Goal: Browse casually

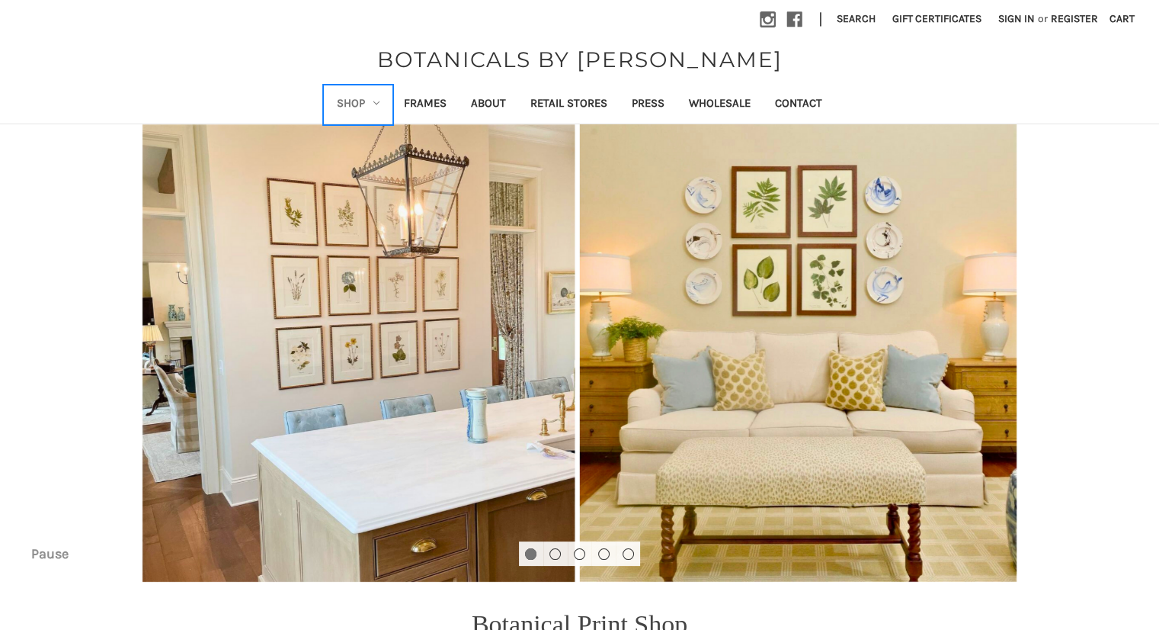
click at [374, 104] on icon "Shop" at bounding box center [376, 103] width 6 height 6
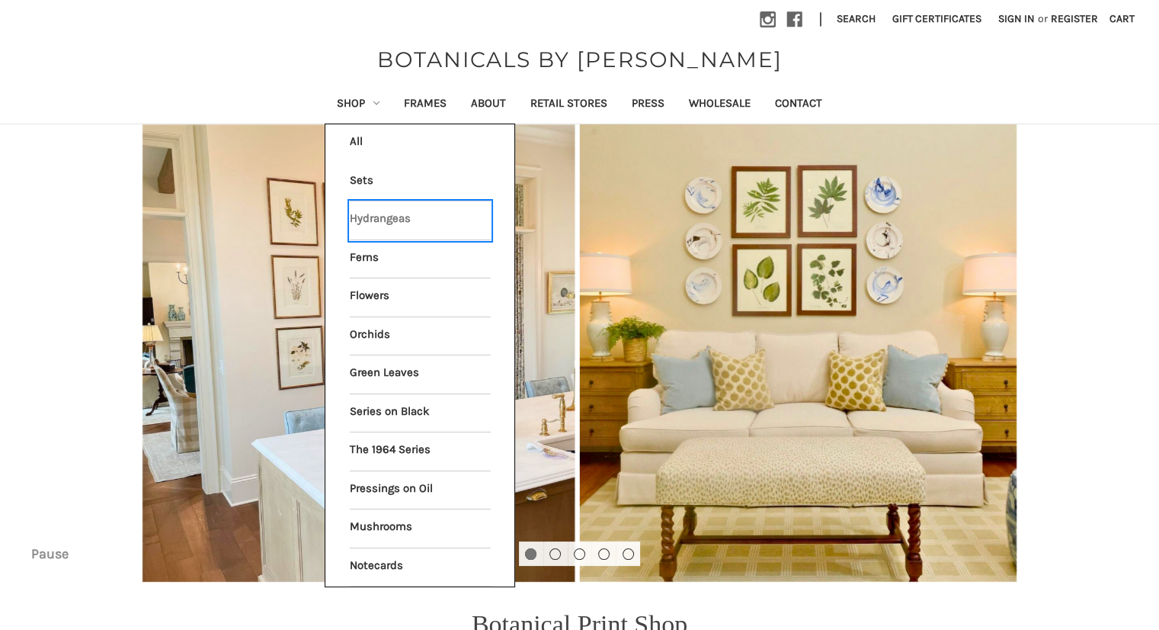
click at [381, 215] on link "Hydrangeas" at bounding box center [420, 220] width 141 height 38
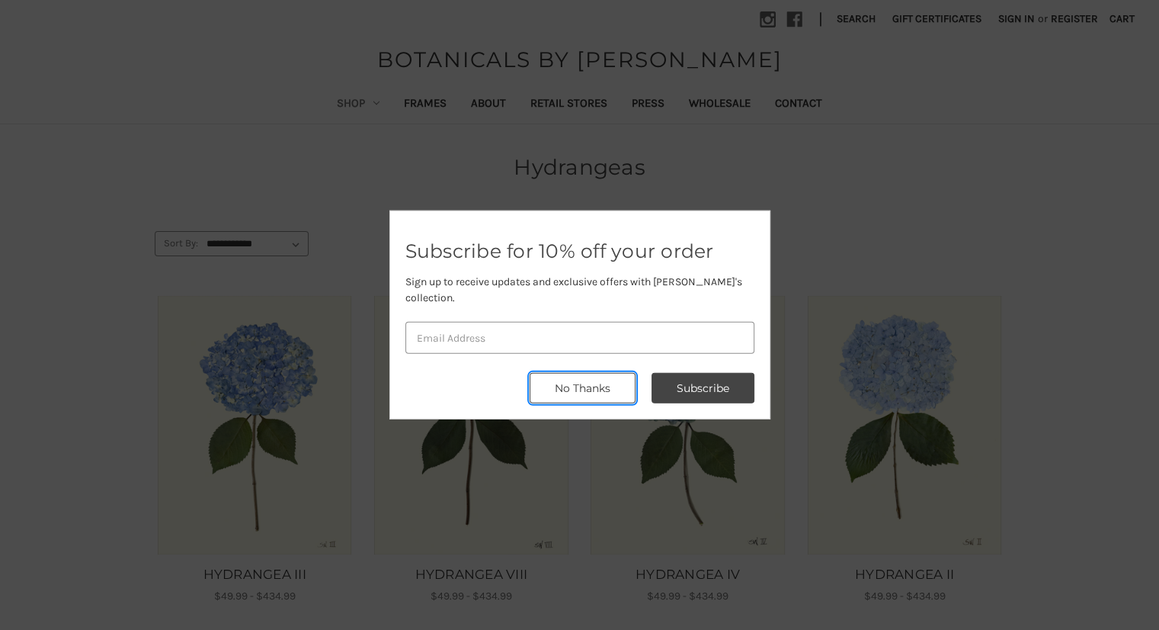
click at [546, 373] on button "No Thanks" at bounding box center [583, 388] width 106 height 30
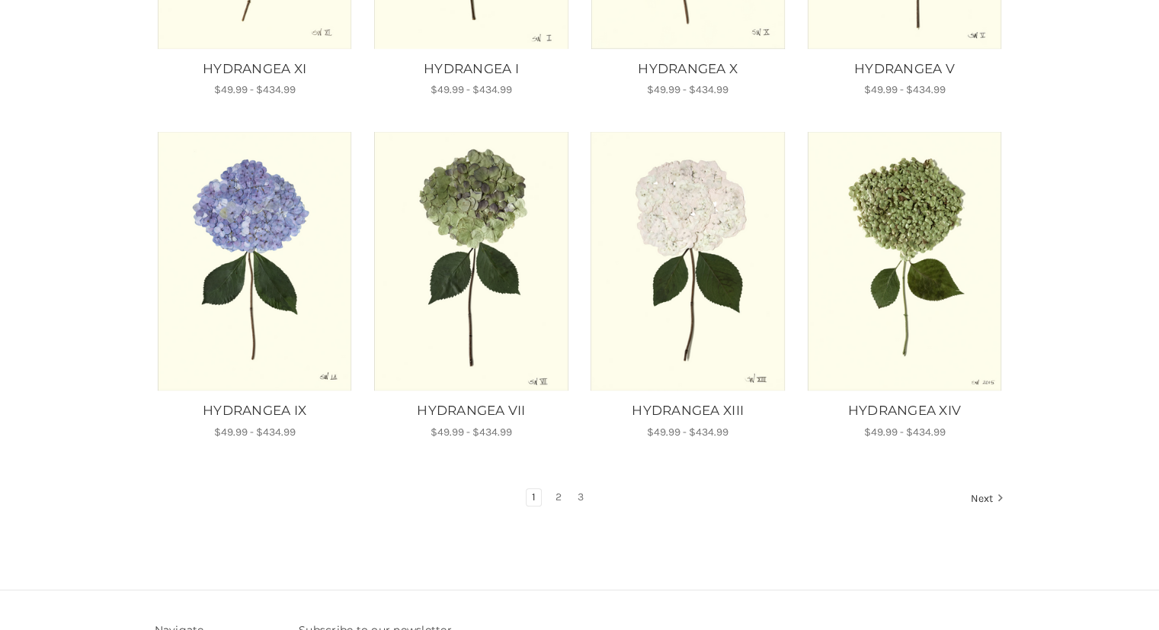
scroll to position [902, 0]
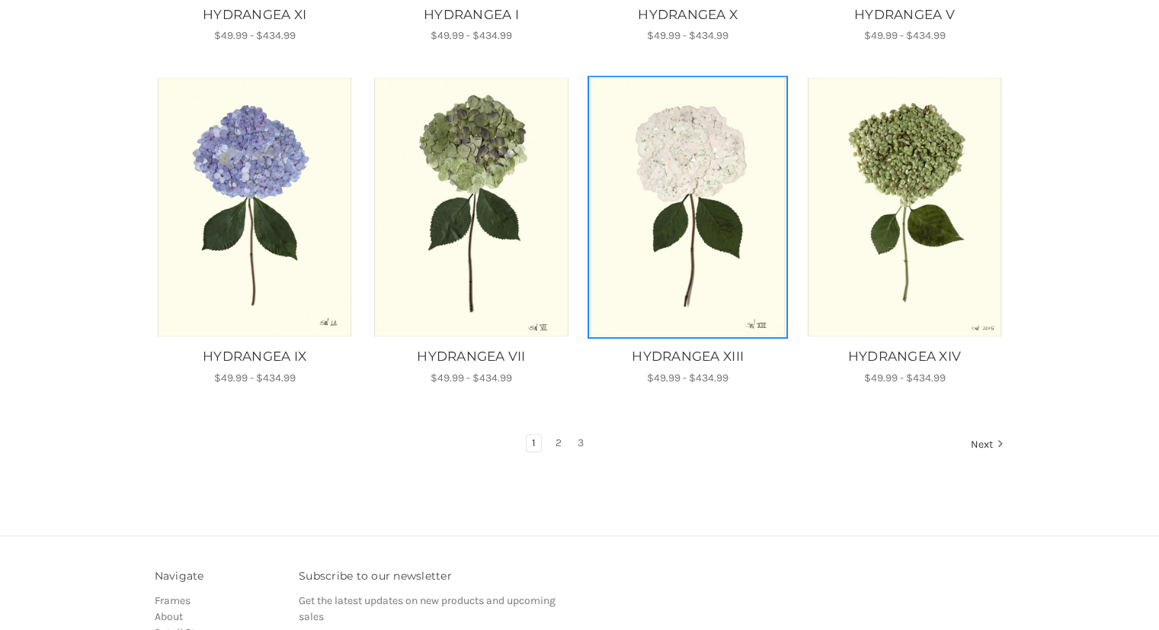
click at [721, 204] on img "HYDRANGEA XIII, Price range from $49.99 to $434.99\a\a" at bounding box center [688, 207] width 196 height 258
click at [705, 272] on img "HYDRANGEA XIII, Price range from $49.99 to $434.99\a\a" at bounding box center [688, 207] width 196 height 258
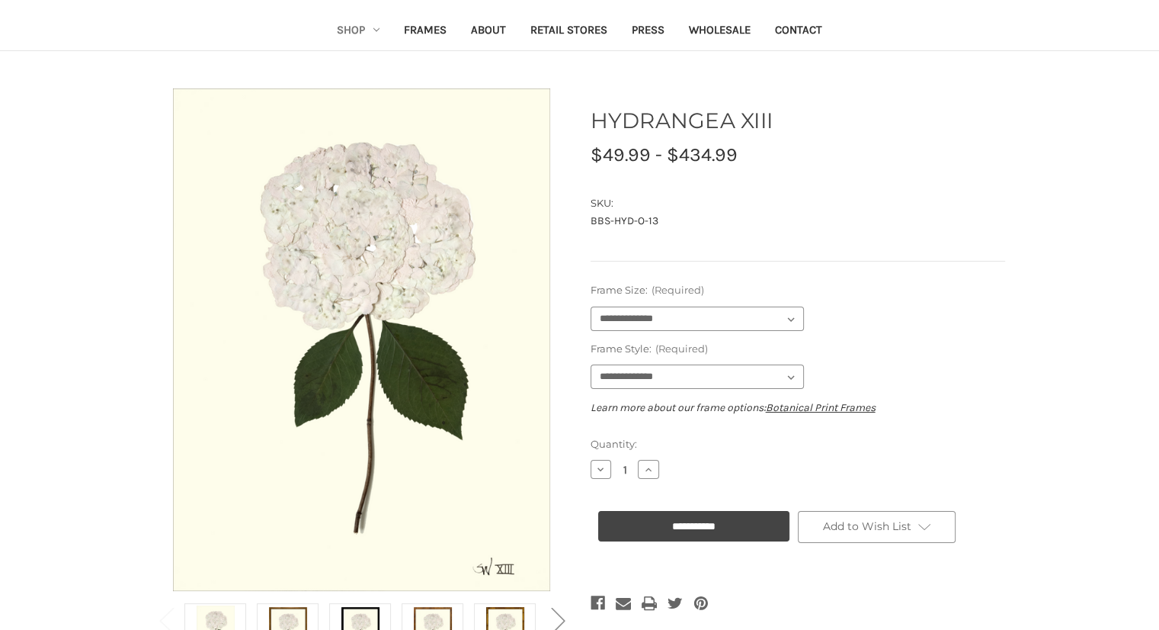
scroll to position [186, 0]
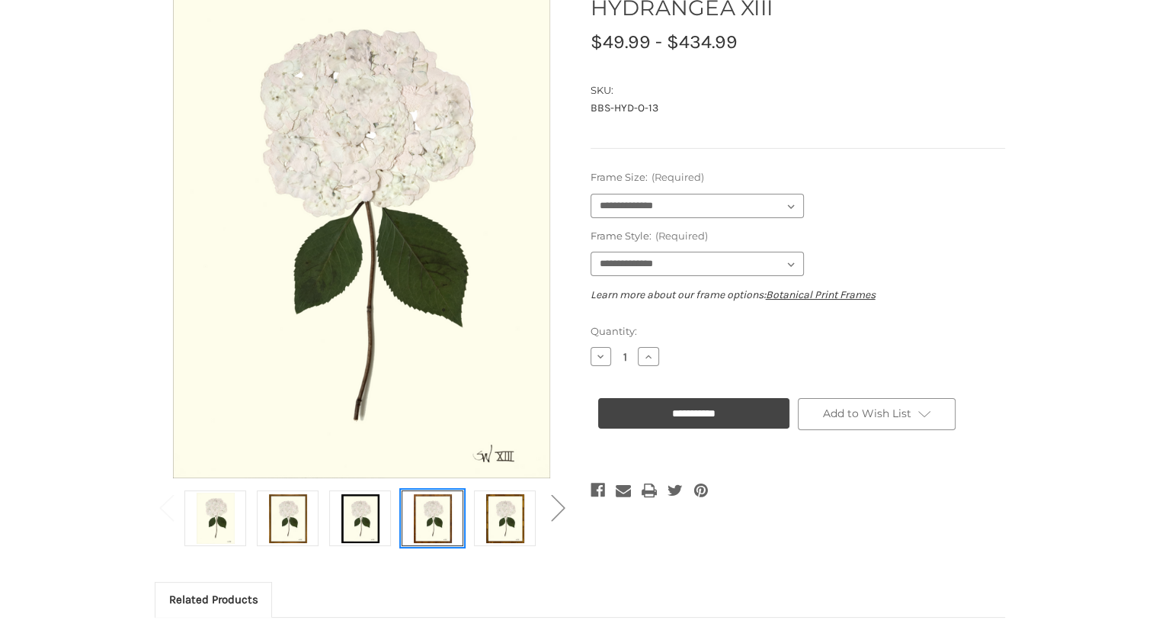
click at [434, 513] on img at bounding box center [433, 517] width 38 height 51
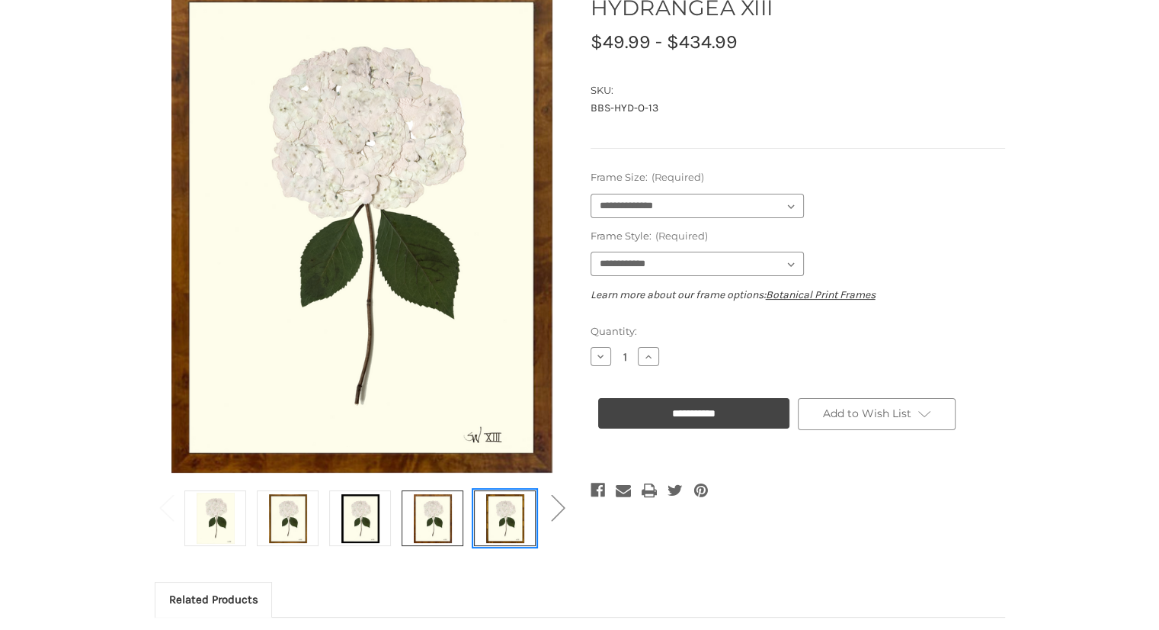
click at [505, 520] on img at bounding box center [505, 517] width 38 height 51
select select "****"
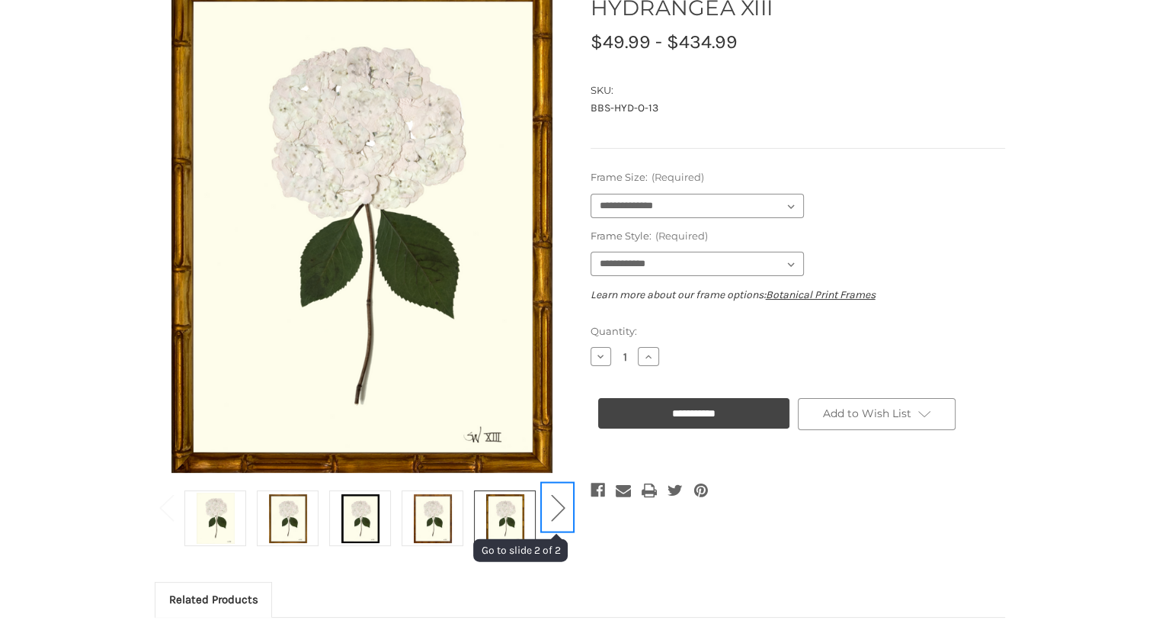
click at [558, 513] on button "Next" at bounding box center [558, 506] width 30 height 46
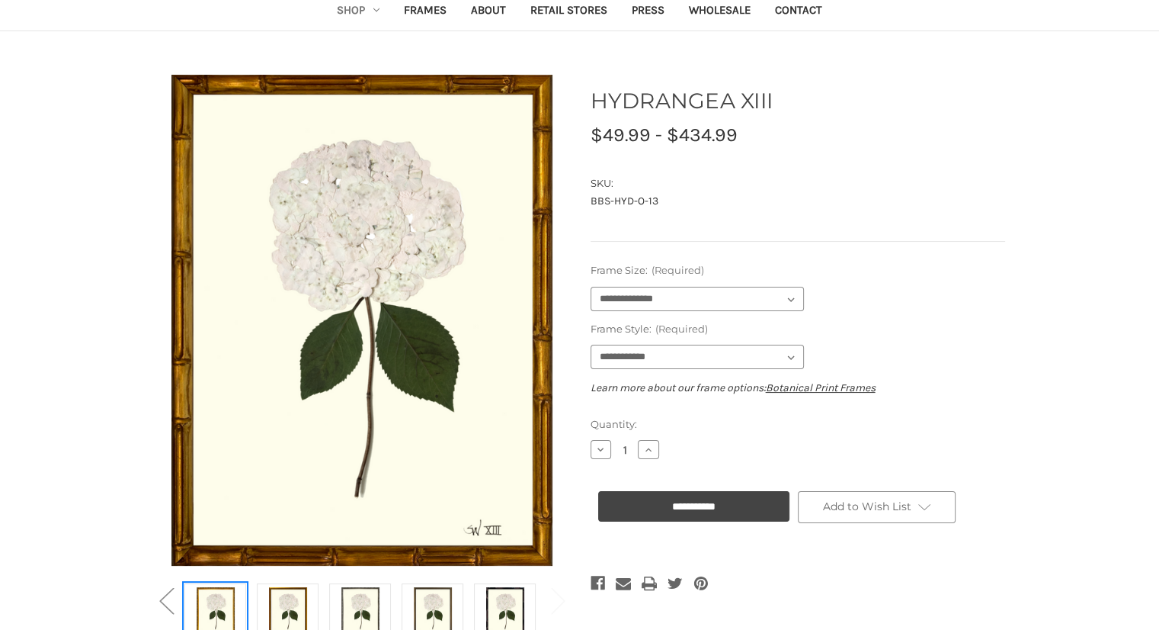
scroll to position [95, 0]
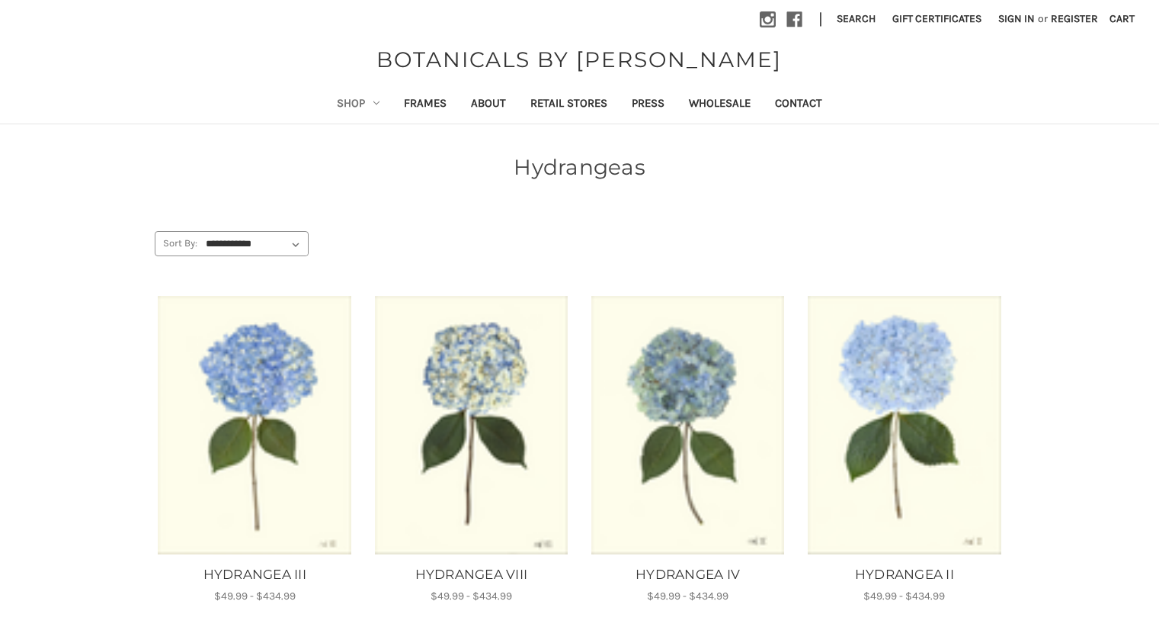
scroll to position [902, 0]
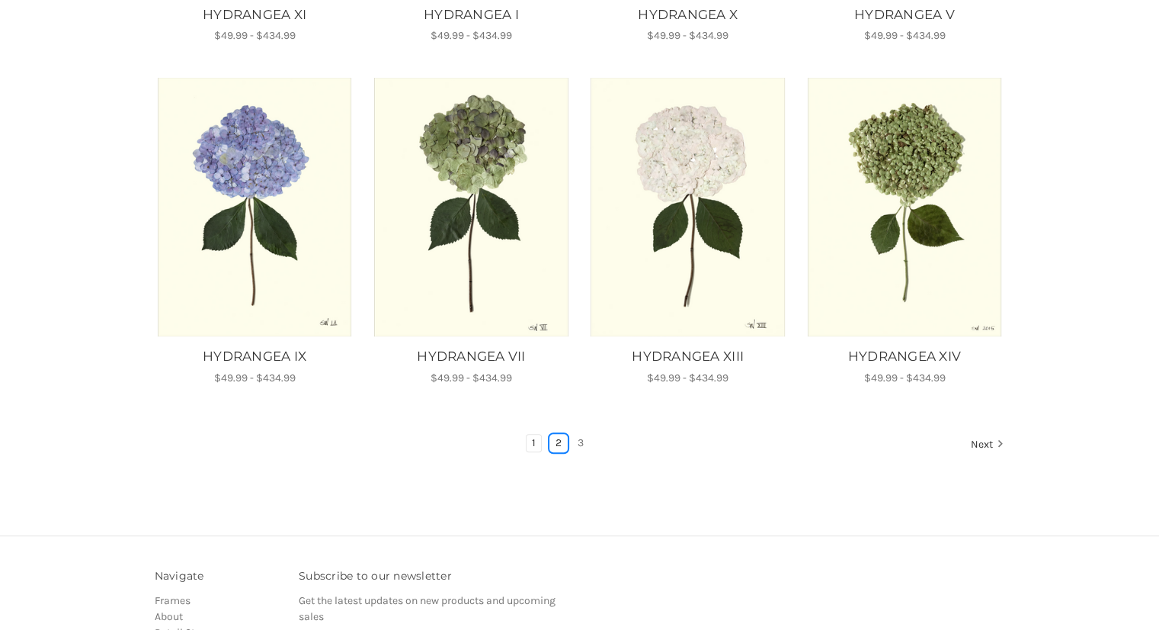
click at [556, 440] on link "2" at bounding box center [558, 442] width 17 height 17
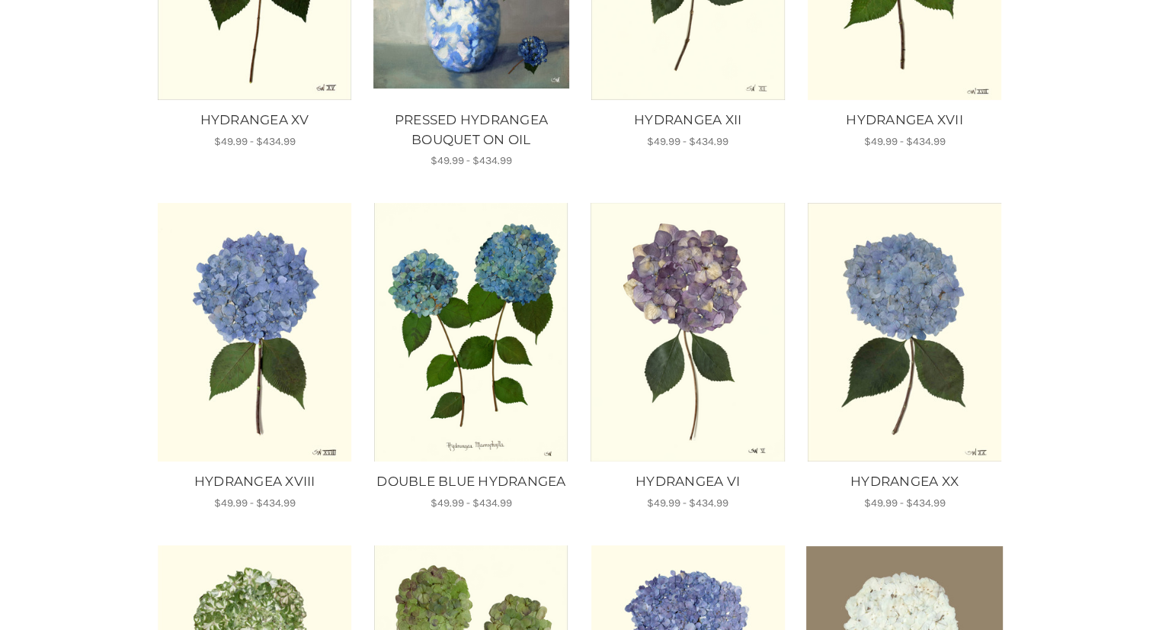
click at [1042, 354] on div "**********" at bounding box center [580, 317] width 979 height 1241
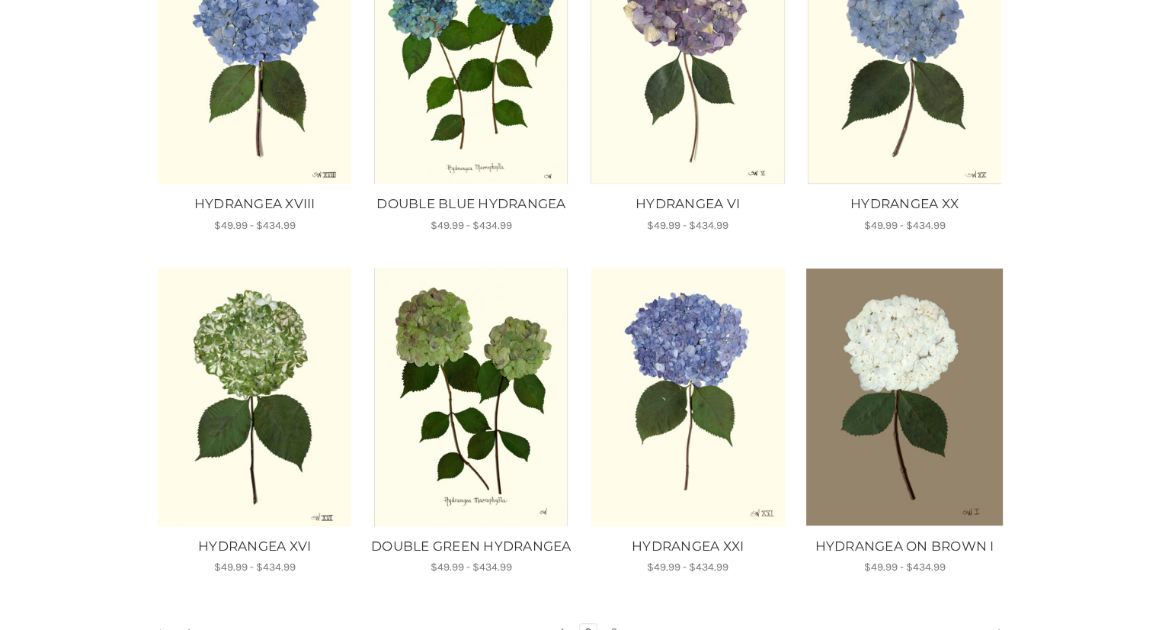
click at [1056, 367] on div "**********" at bounding box center [580, 39] width 979 height 1241
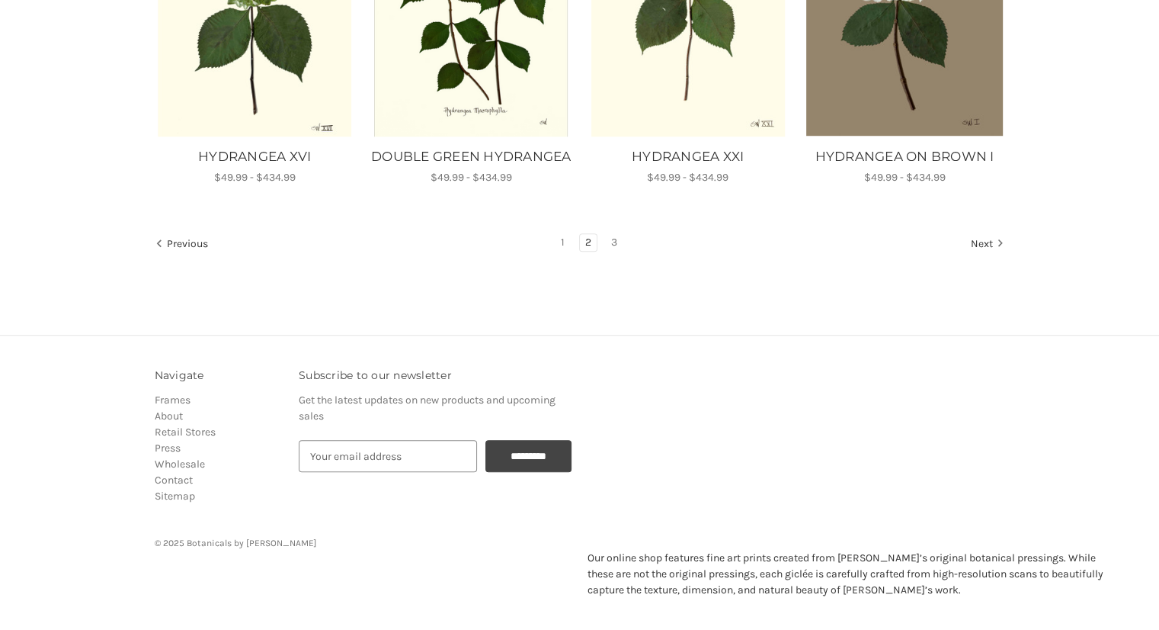
scroll to position [1087, 0]
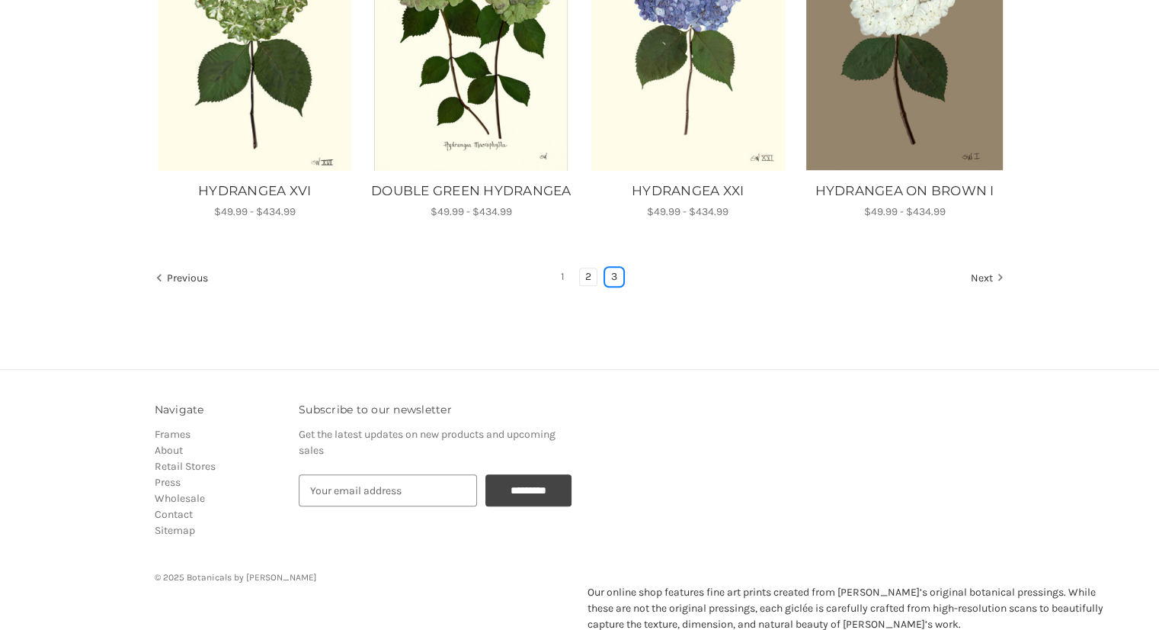
click at [609, 285] on link "3" at bounding box center [614, 276] width 17 height 17
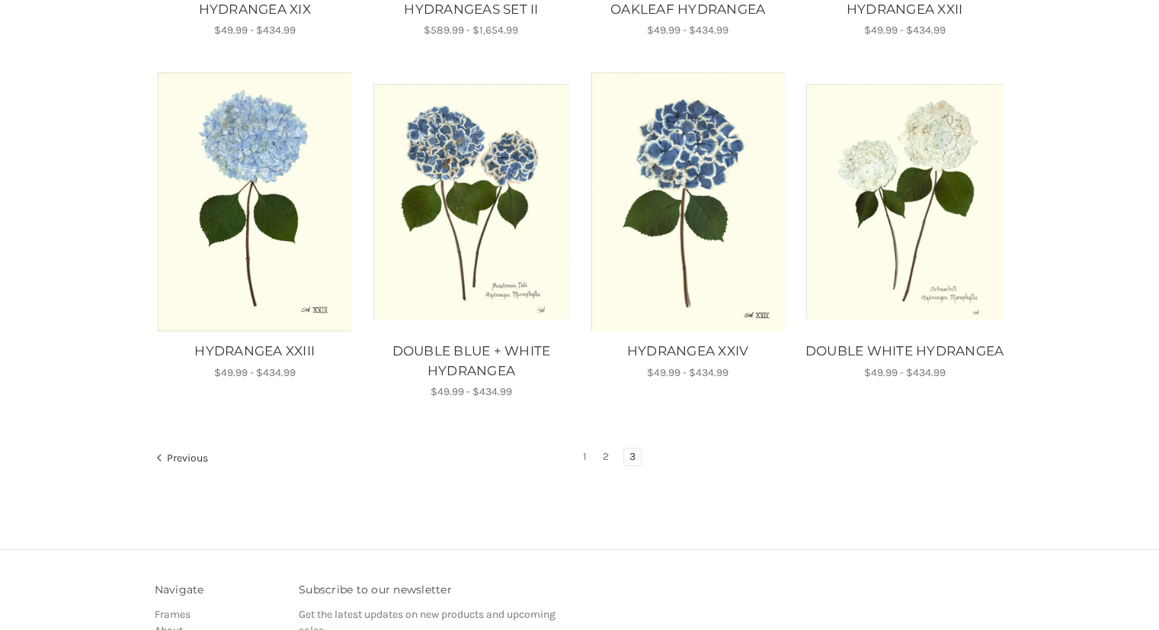
scroll to position [911, 0]
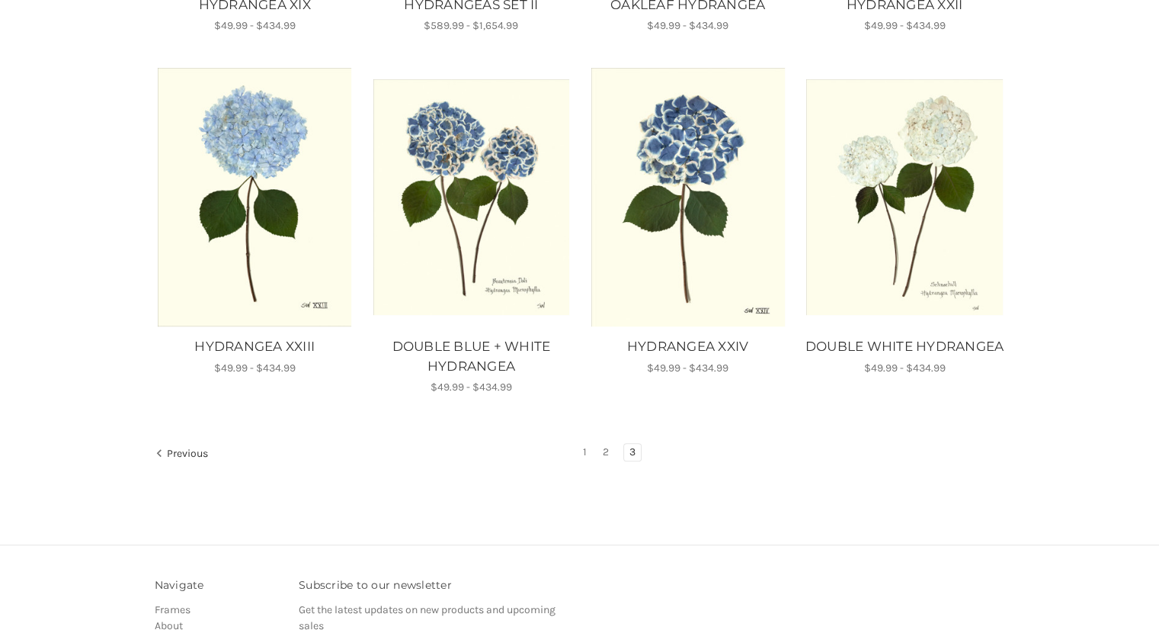
click at [578, 451] on ul "Previous 1 2 3" at bounding box center [580, 453] width 851 height 21
click at [588, 450] on link "1" at bounding box center [585, 452] width 14 height 17
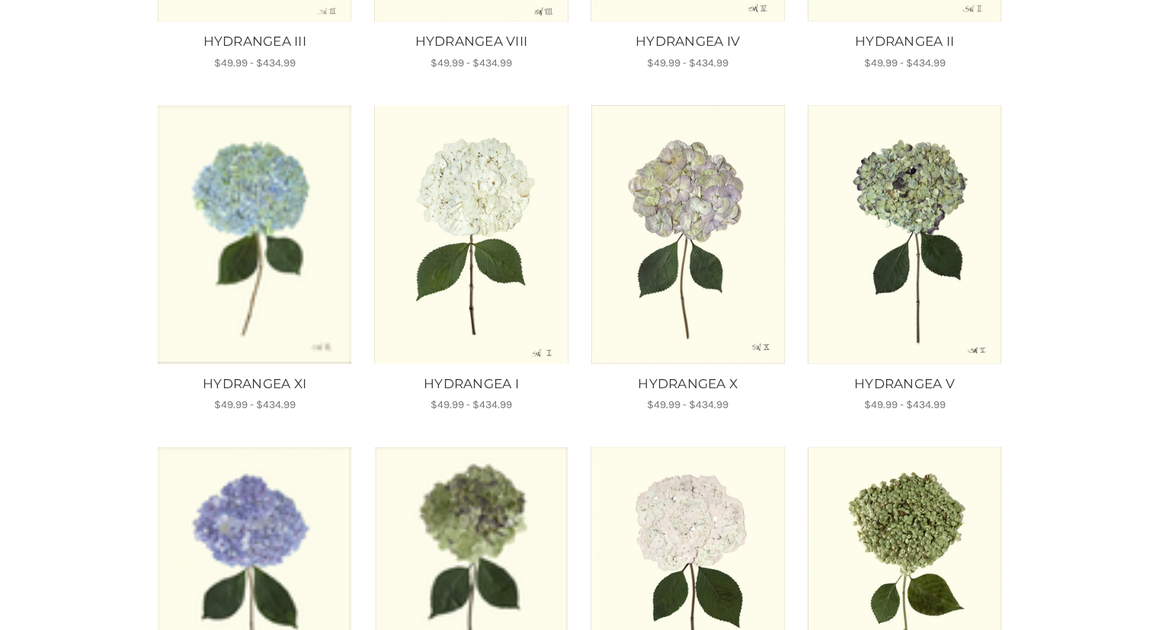
scroll to position [536, 0]
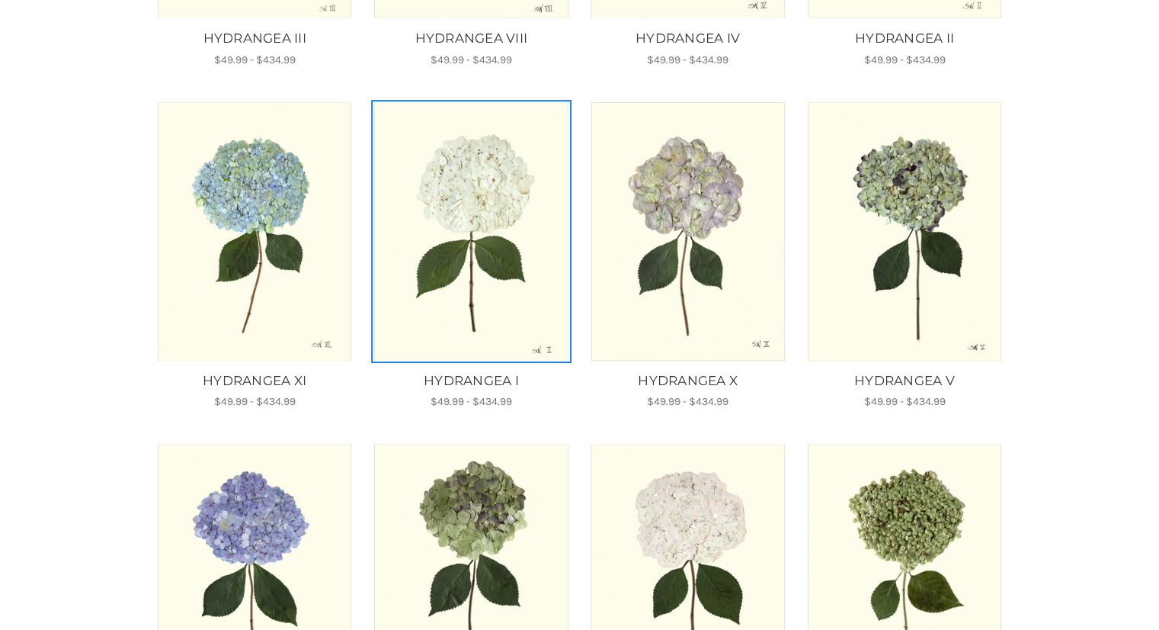
drag, startPoint x: 496, startPoint y: 245, endPoint x: 450, endPoint y: 212, distance: 56.9
click at [450, 212] on img "HYDRANGEA I, Price range from $49.99 to $434.99\a\a" at bounding box center [471, 231] width 196 height 258
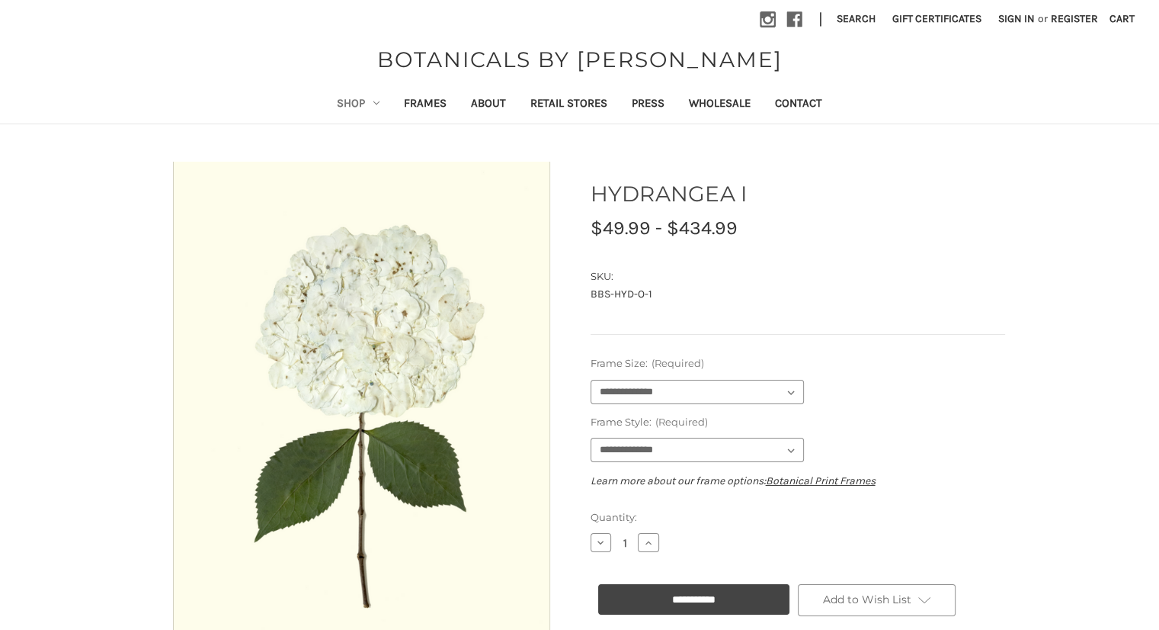
scroll to position [139, 0]
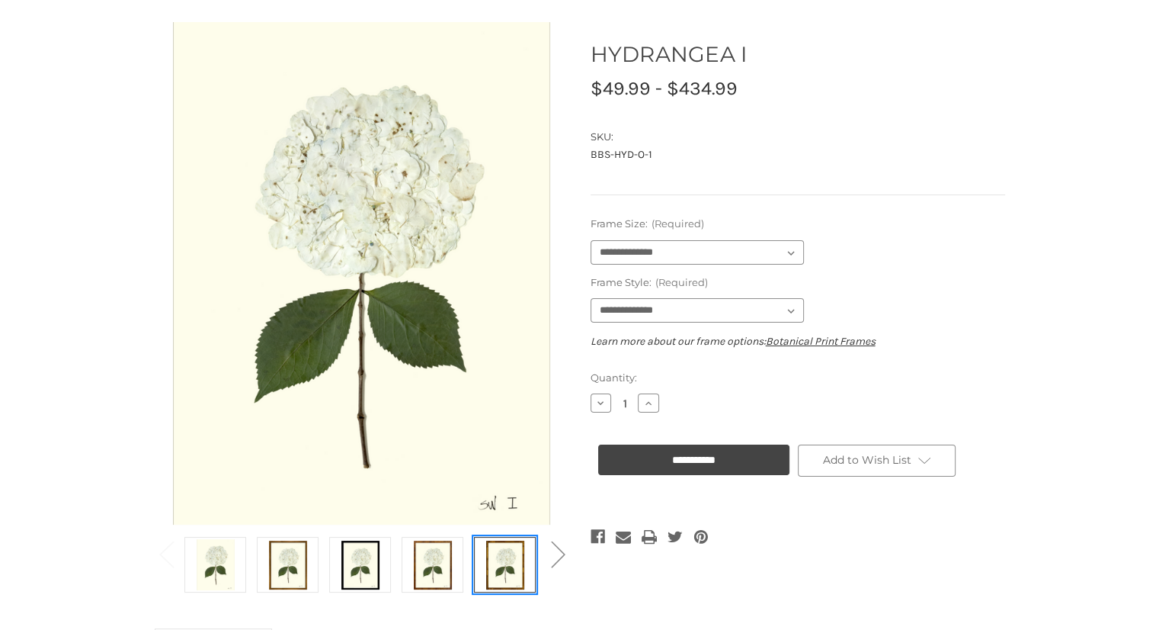
click at [503, 565] on img at bounding box center [505, 564] width 38 height 51
select select "****"
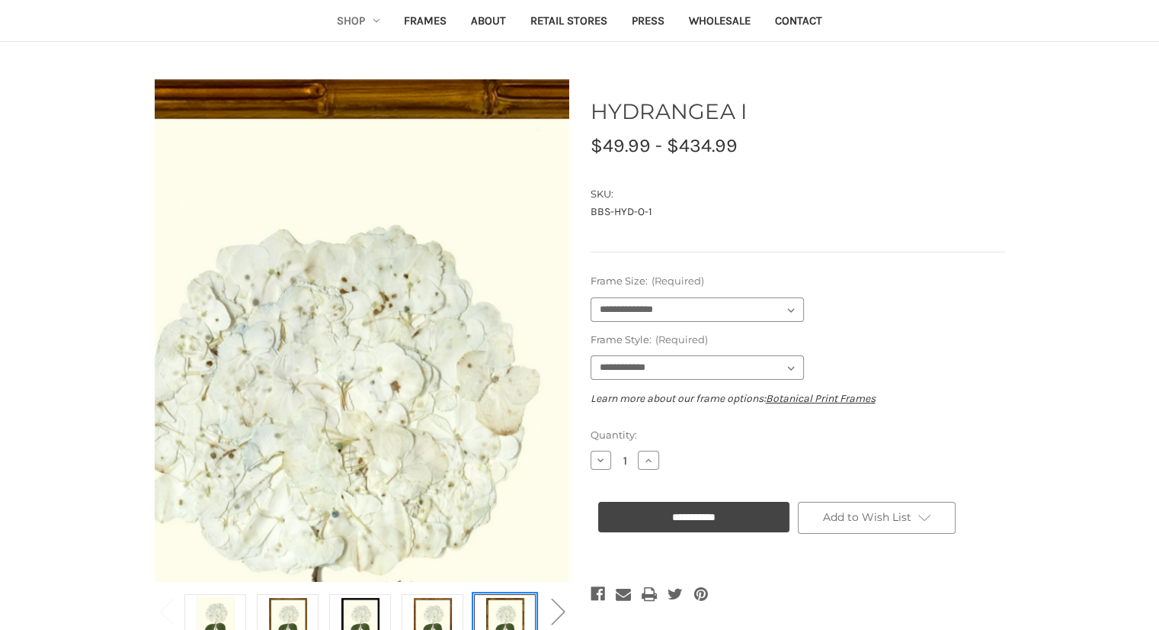
scroll to position [82, 0]
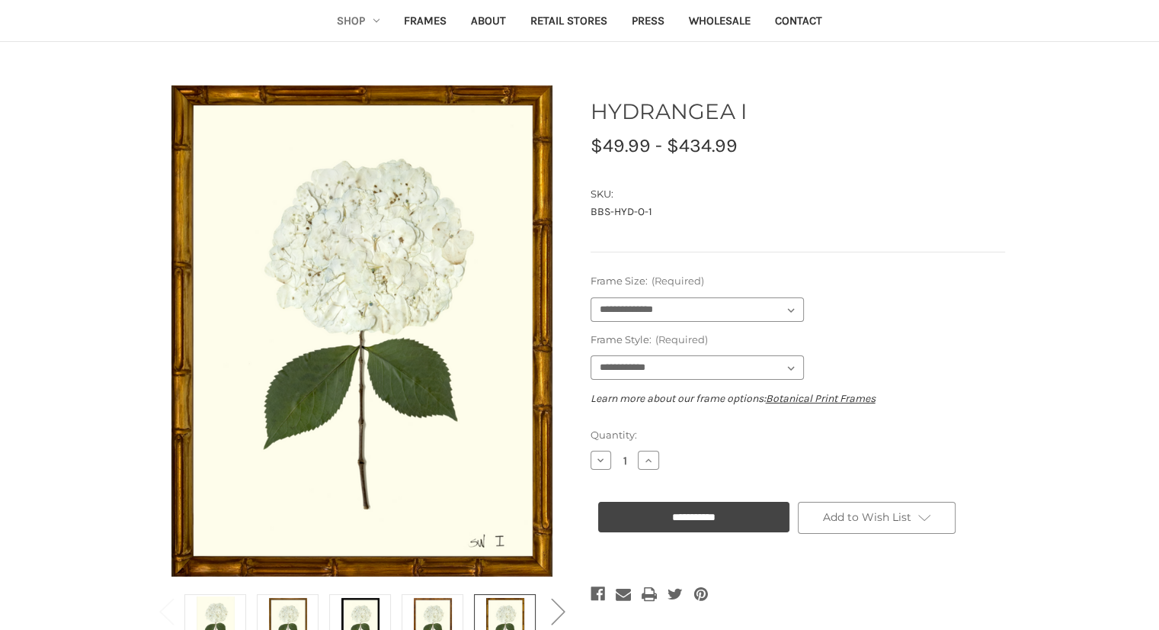
click at [810, 162] on div "HYDRANGEA I MSRP: Was: Now: $49.99 - $434.99 (You save ) SKU: BBS-HYD-O-1 UPC:" at bounding box center [798, 173] width 415 height 157
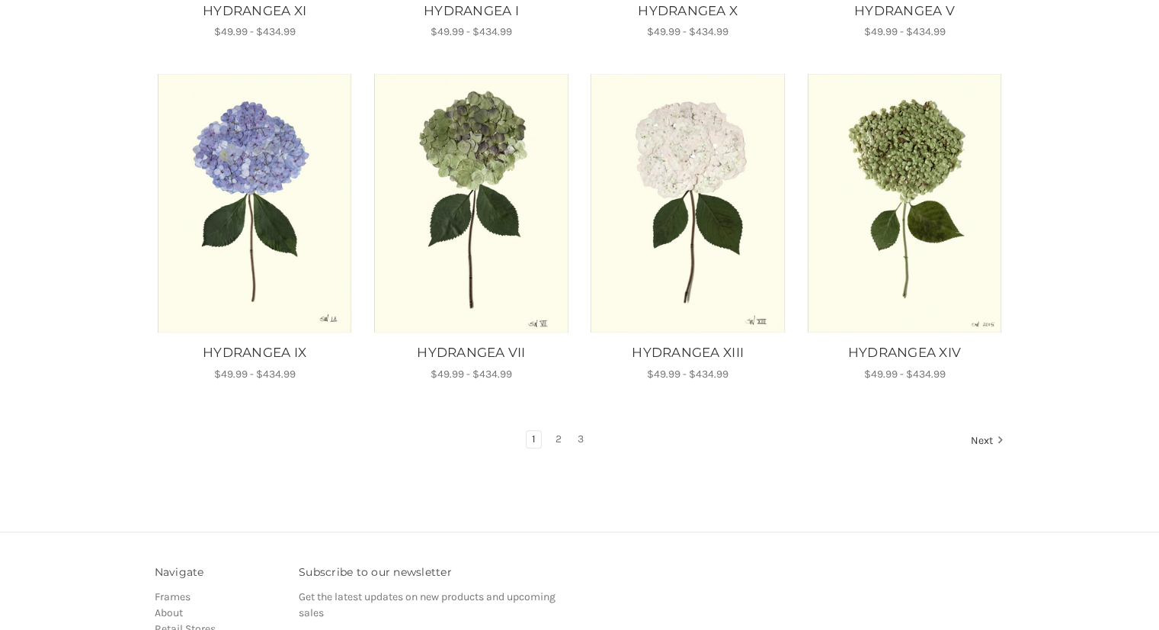
scroll to position [908, 0]
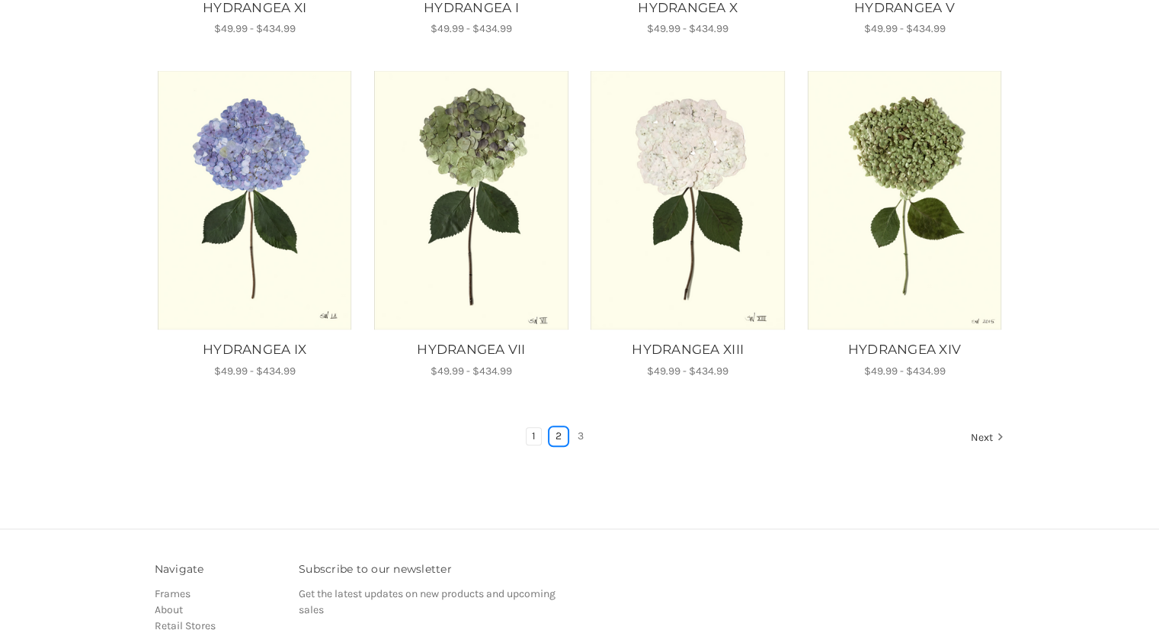
click at [552, 437] on link "2" at bounding box center [558, 436] width 17 height 17
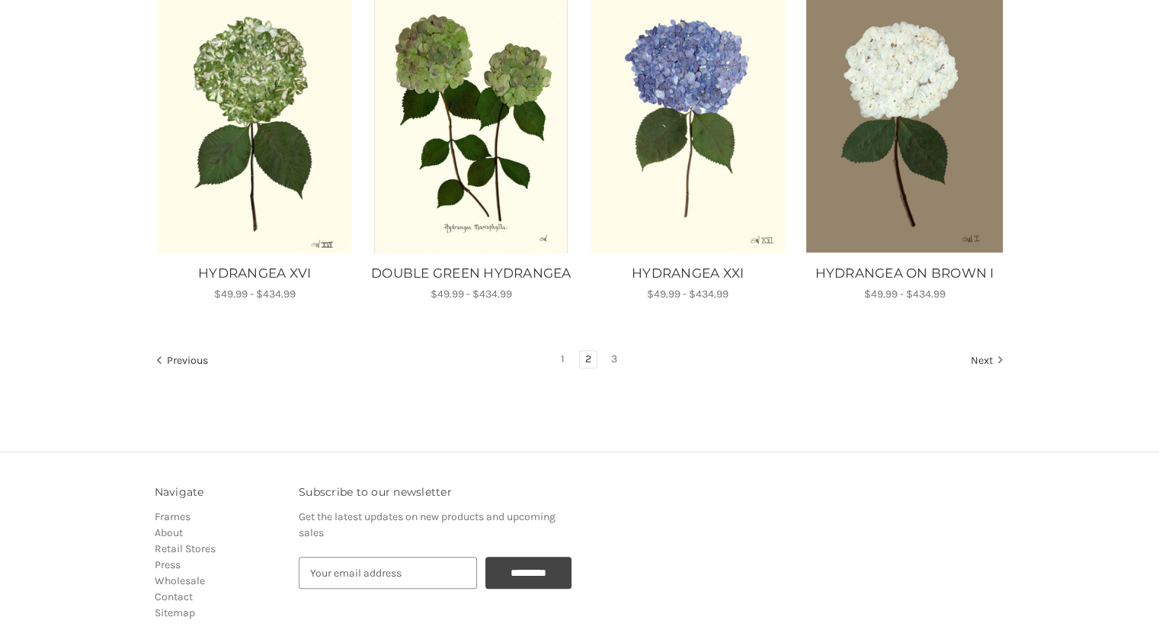
scroll to position [1009, 0]
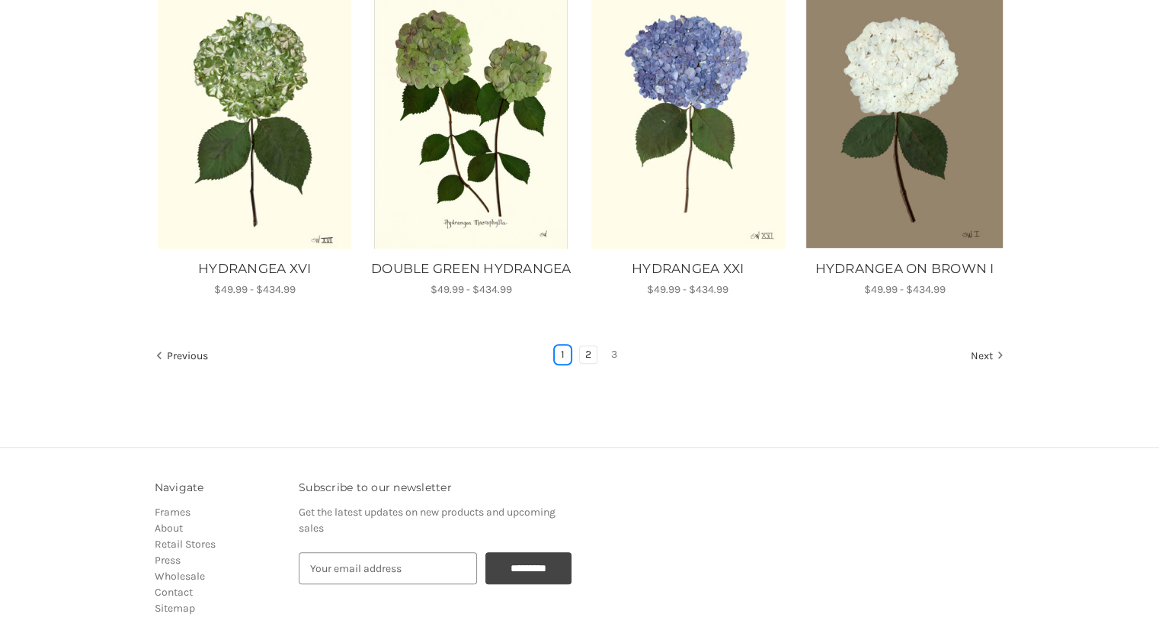
click at [563, 363] on link "1" at bounding box center [563, 354] width 14 height 17
